Goal: Find specific page/section: Find specific page/section

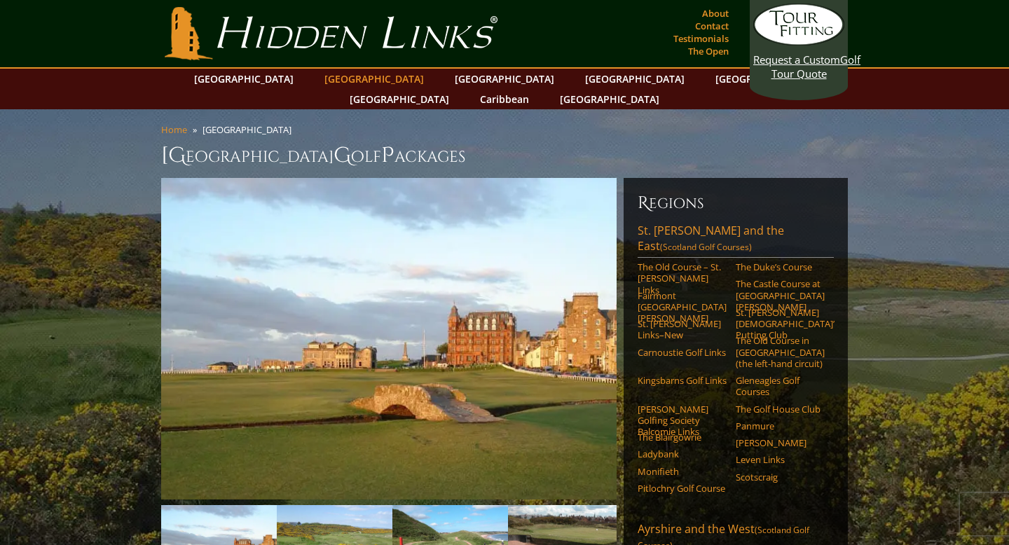
click at [355, 83] on link "[GEOGRAPHIC_DATA]" at bounding box center [374, 79] width 114 height 20
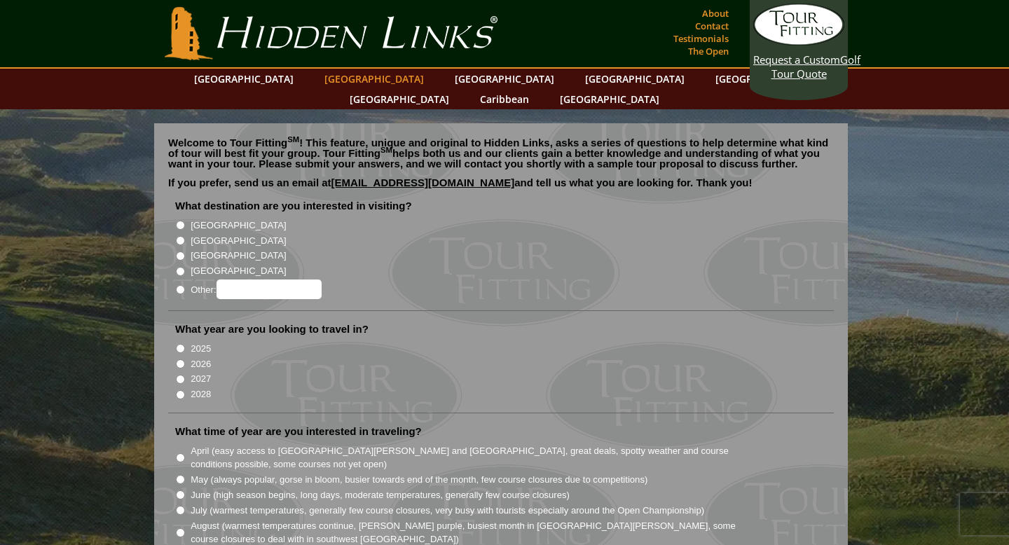
click at [351, 81] on link "[GEOGRAPHIC_DATA]" at bounding box center [374, 79] width 114 height 20
